Goal: Check status: Check status

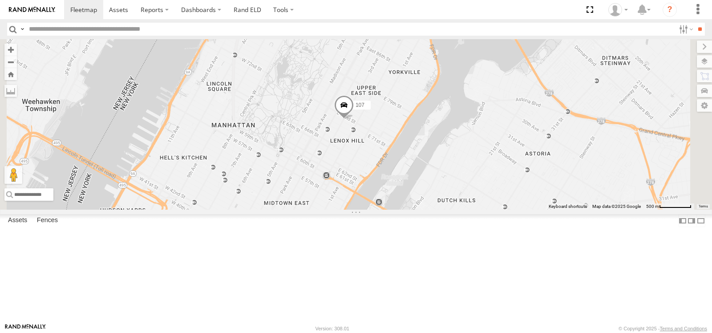
click at [0, 0] on span at bounding box center [0, 0] width 0 height 0
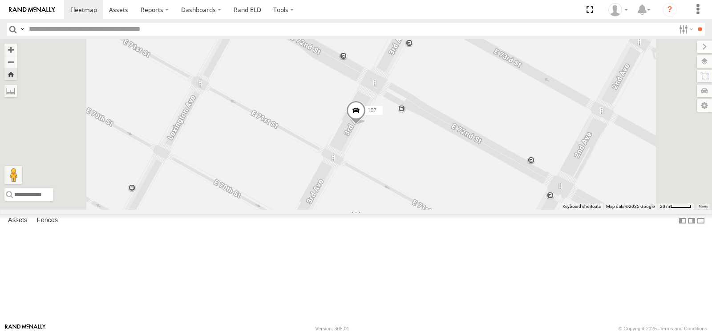
click at [366, 125] on span at bounding box center [356, 113] width 20 height 24
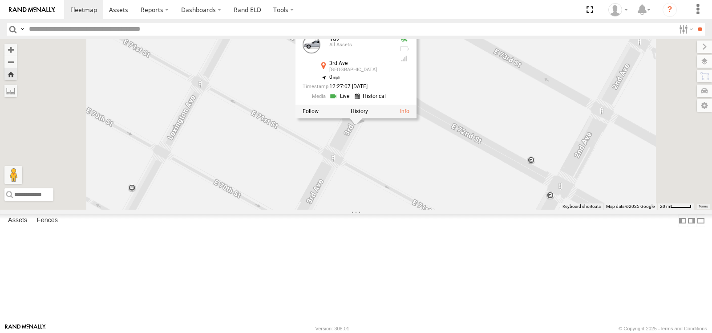
click at [352, 100] on link at bounding box center [340, 96] width 23 height 8
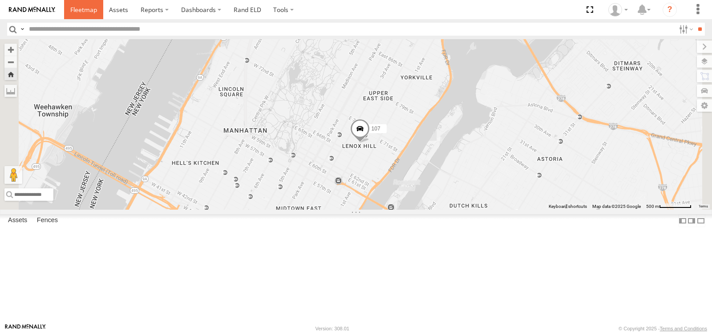
click at [95, 14] on link at bounding box center [83, 9] width 39 height 19
